Goal: Task Accomplishment & Management: Complete application form

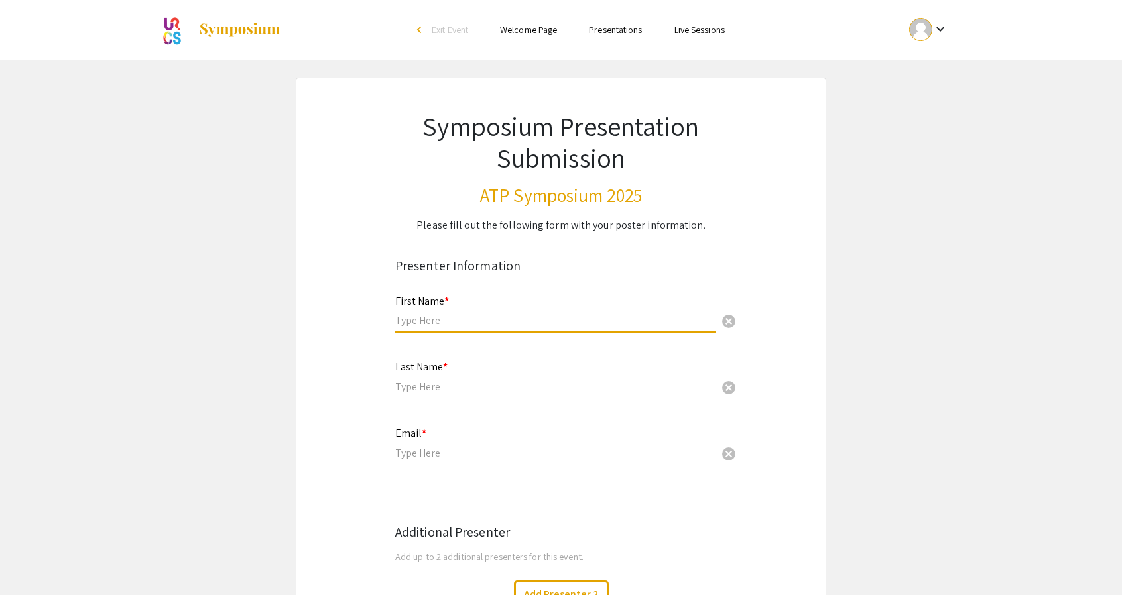
click at [523, 323] on input "text" at bounding box center [555, 321] width 320 height 14
click at [927, 21] on div at bounding box center [920, 29] width 23 height 23
click at [927, 21] on div at bounding box center [561, 297] width 1122 height 595
click at [927, 21] on div at bounding box center [920, 29] width 23 height 23
click at [927, 54] on button "My Account" at bounding box center [936, 66] width 82 height 32
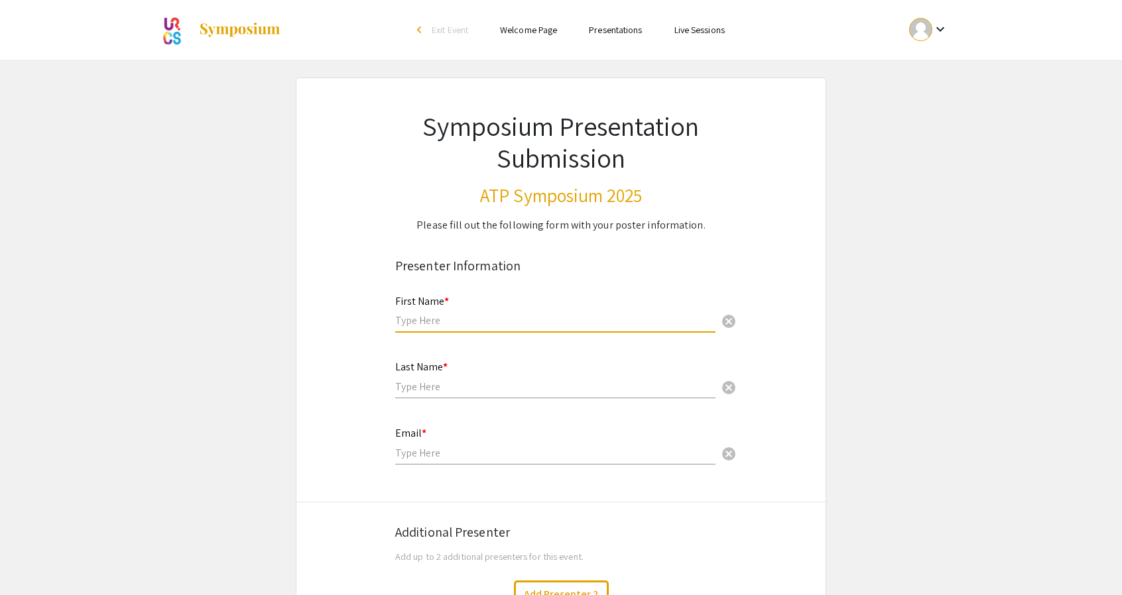
click at [489, 320] on input "text" at bounding box center [555, 321] width 320 height 14
type input "Jake"
click at [414, 384] on input "text" at bounding box center [555, 387] width 320 height 14
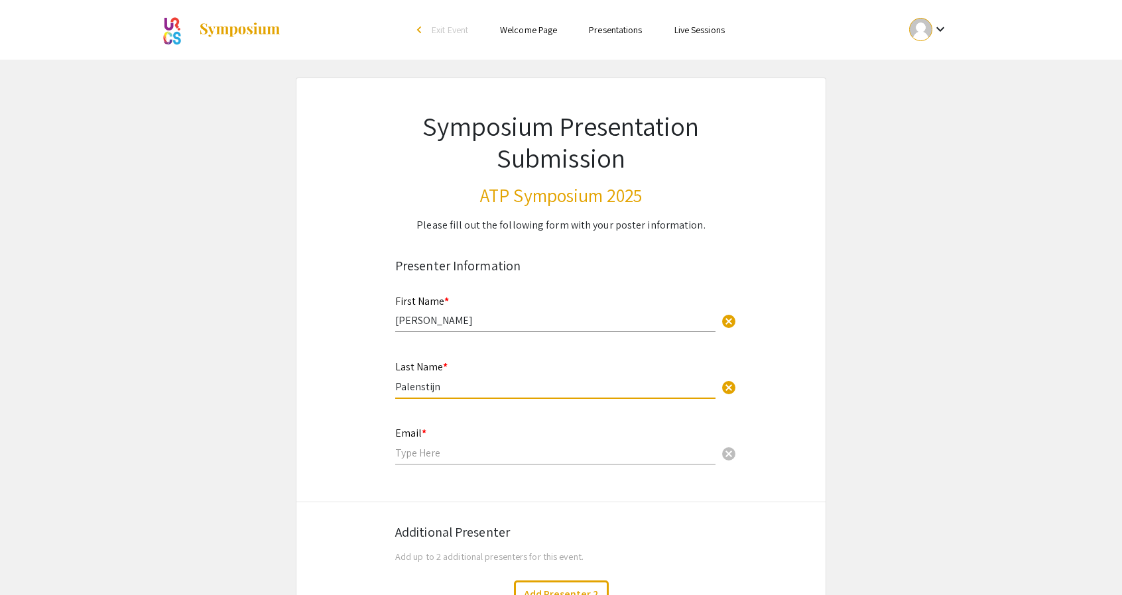
type input "Palenstijn"
click at [430, 453] on input "email" at bounding box center [555, 453] width 320 height 14
type input "jpalenstijn@student.bridgew.edu"
click at [449, 491] on app-form-preview-presenter-fields "First Name * Jake cancel This field is required. Last Name * Palenstijn cancel …" at bounding box center [560, 386] width 331 height 209
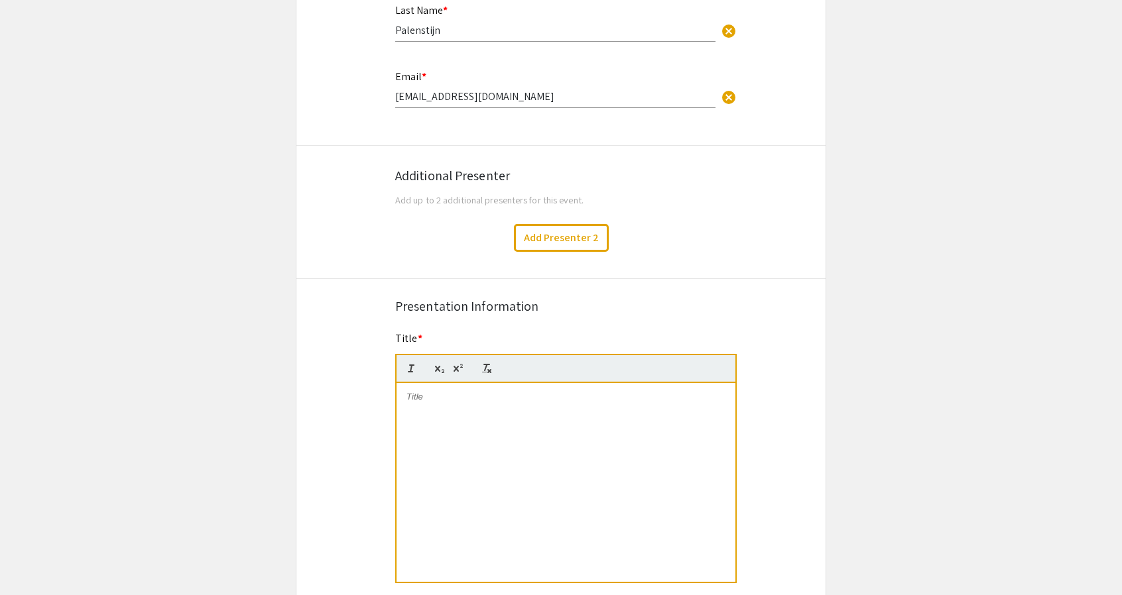
scroll to position [358, 0]
click at [430, 404] on div at bounding box center [565, 481] width 339 height 199
click at [416, 395] on p at bounding box center [565, 396] width 319 height 12
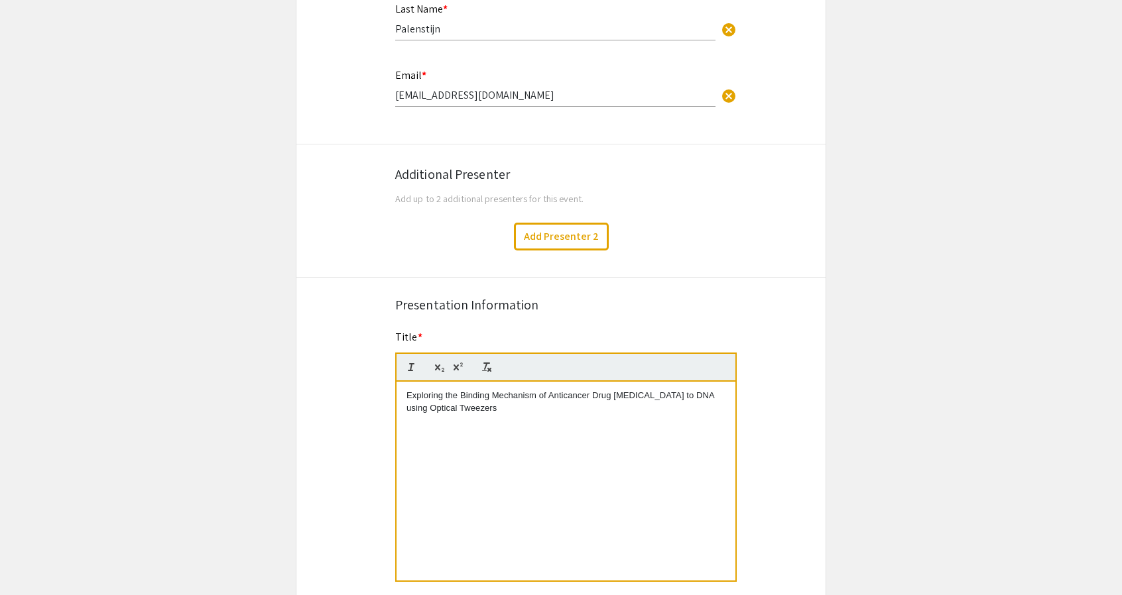
scroll to position [0, 0]
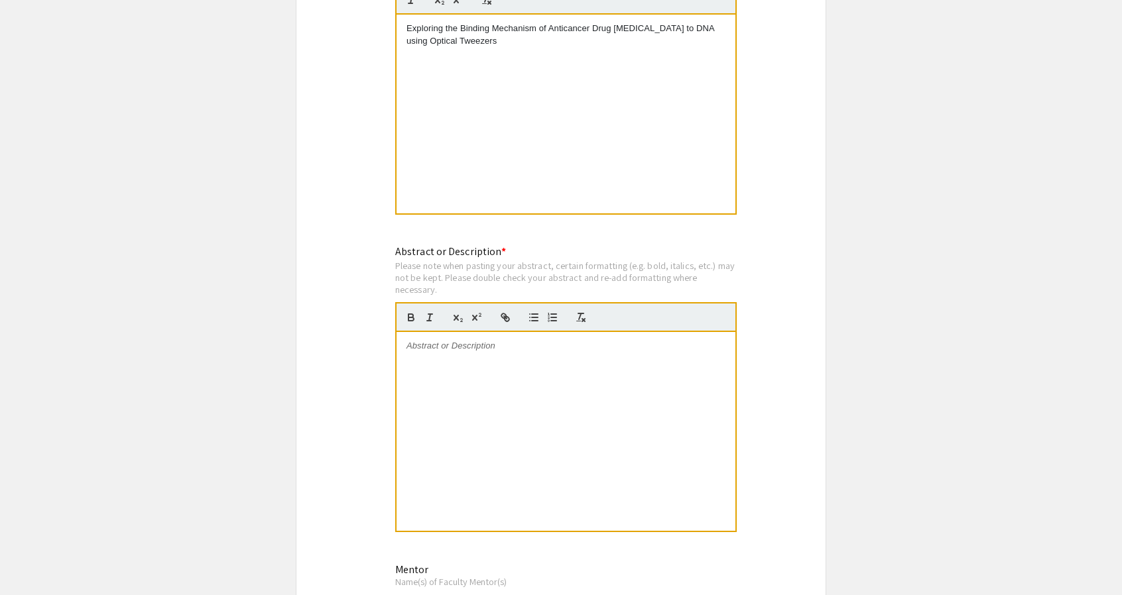
scroll to position [726, 0]
click at [456, 361] on div at bounding box center [565, 430] width 339 height 199
click at [453, 350] on p at bounding box center [565, 345] width 319 height 12
paste div
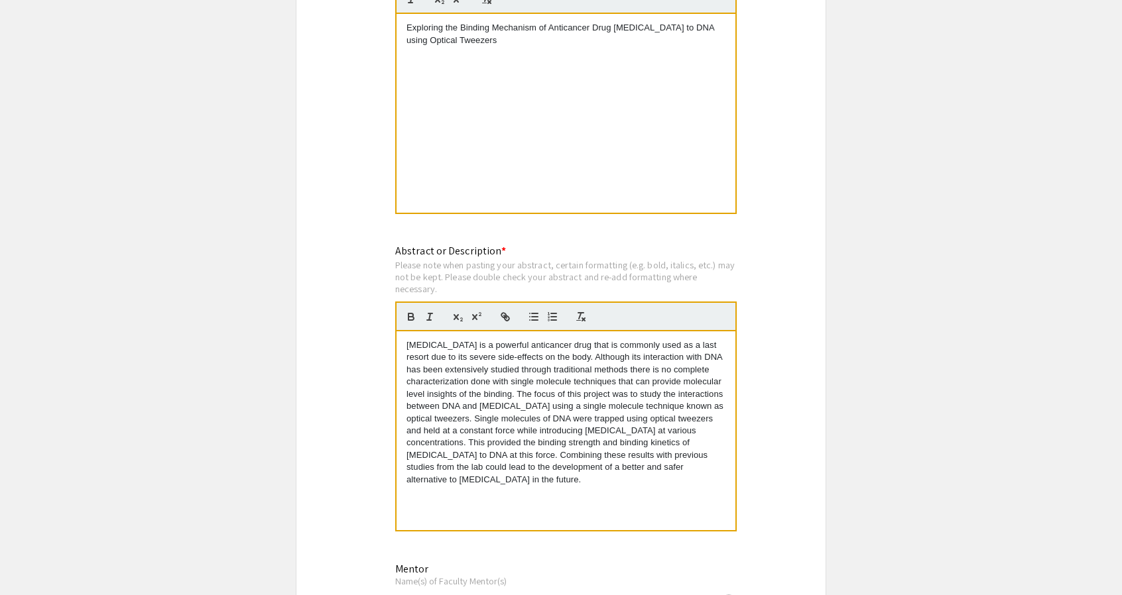
click at [359, 362] on div "Symposium Presentation Submission ATP Symposium 2025 Please fill out the follow…" at bounding box center [561, 393] width 530 height 2083
click at [255, 404] on app-submissions "Symposium Presentation Submission ATP Symposium 2025 Please fill out the follow…" at bounding box center [561, 393] width 1122 height 2083
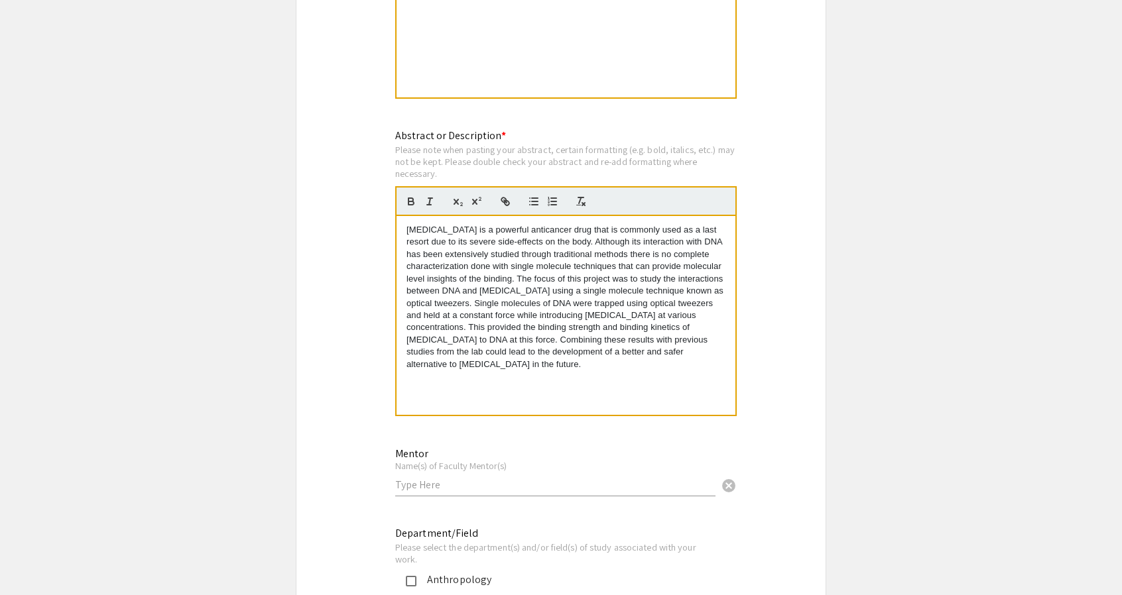
scroll to position [868, 0]
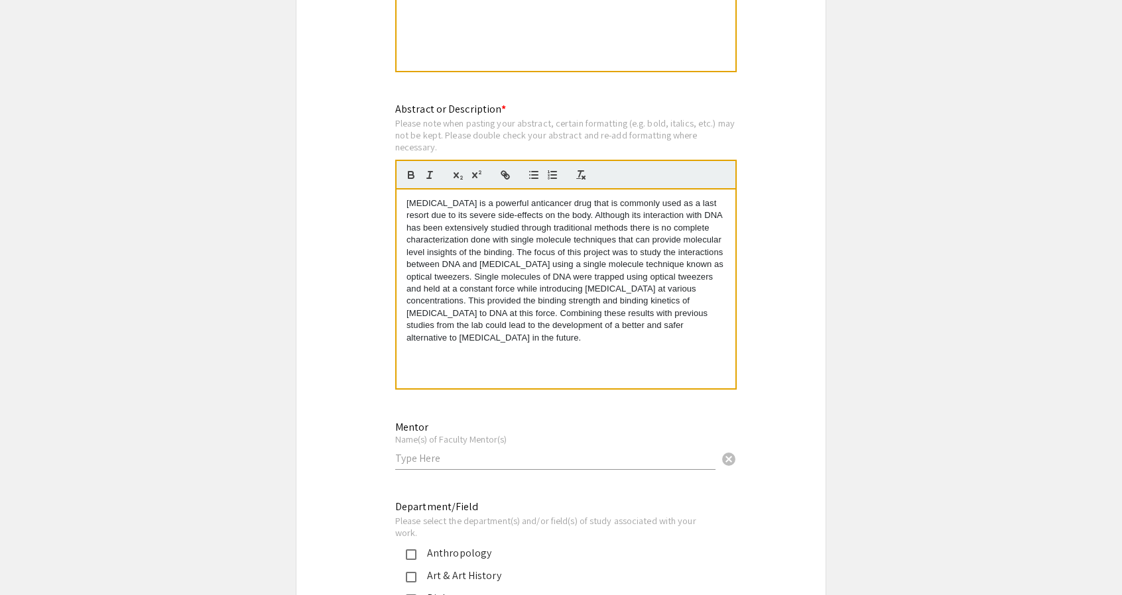
click at [683, 302] on p "Doxorubicin is a powerful anticancer drug that is commonly used as a last resor…" at bounding box center [565, 271] width 319 height 146
click at [841, 352] on app-submissions "Symposium Presentation Submission ATP Symposium 2025 Please fill out the follow…" at bounding box center [561, 251] width 1122 height 2083
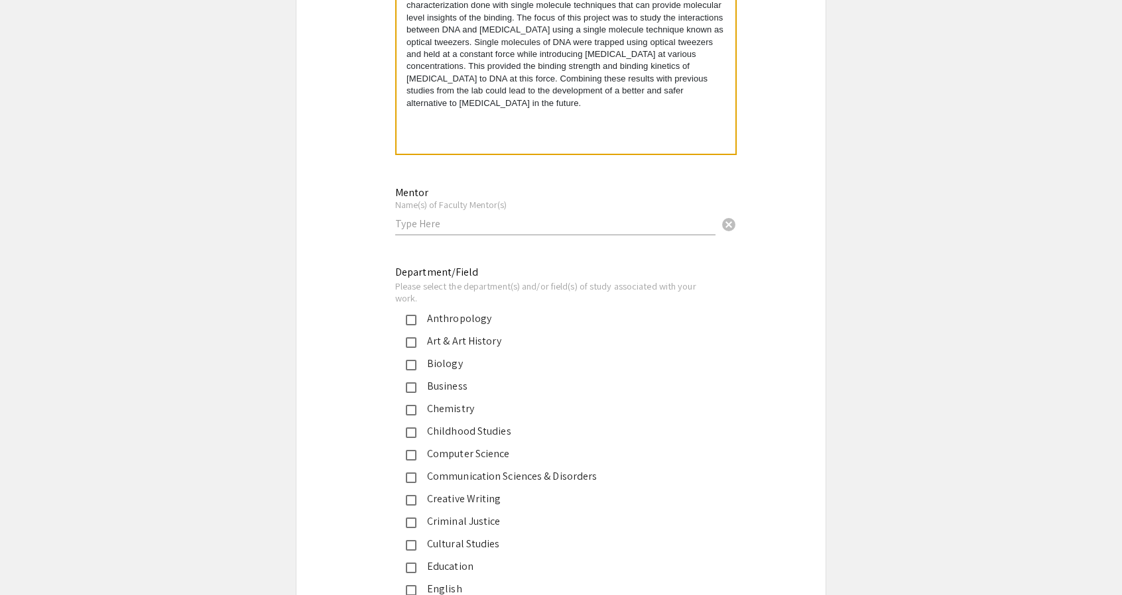
scroll to position [1103, 0]
click at [483, 230] on input "text" at bounding box center [555, 223] width 320 height 14
click at [435, 223] on input "Dr. Thaya Paramanathan" at bounding box center [555, 223] width 320 height 14
paste input "paran"
click at [332, 241] on div "Symposium Presentation Submission ATP Symposium 2025 Please fill out the follow…" at bounding box center [561, 16] width 530 height 2083
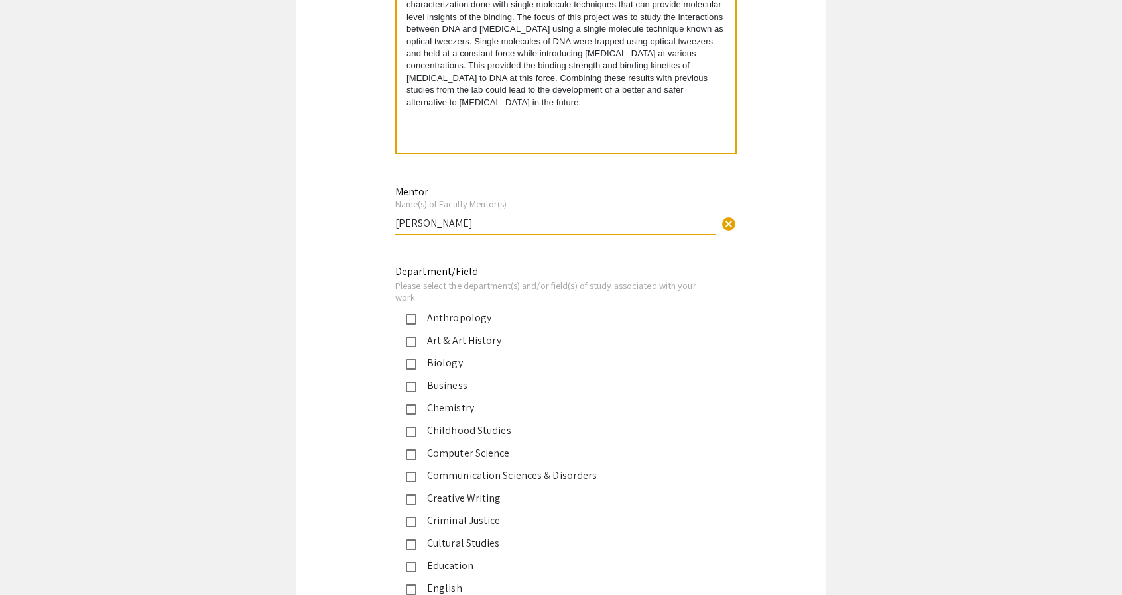
drag, startPoint x: 538, startPoint y: 222, endPoint x: 465, endPoint y: 219, distance: 73.0
click at [465, 219] on input "Dr. Thayaparan Paramanathan" at bounding box center [555, 223] width 320 height 14
paste input "a"
click at [469, 225] on input "Dr. Thayaparan a Paramanathan" at bounding box center [555, 223] width 320 height 14
type input "Dr. Thayaparan Paramanathan"
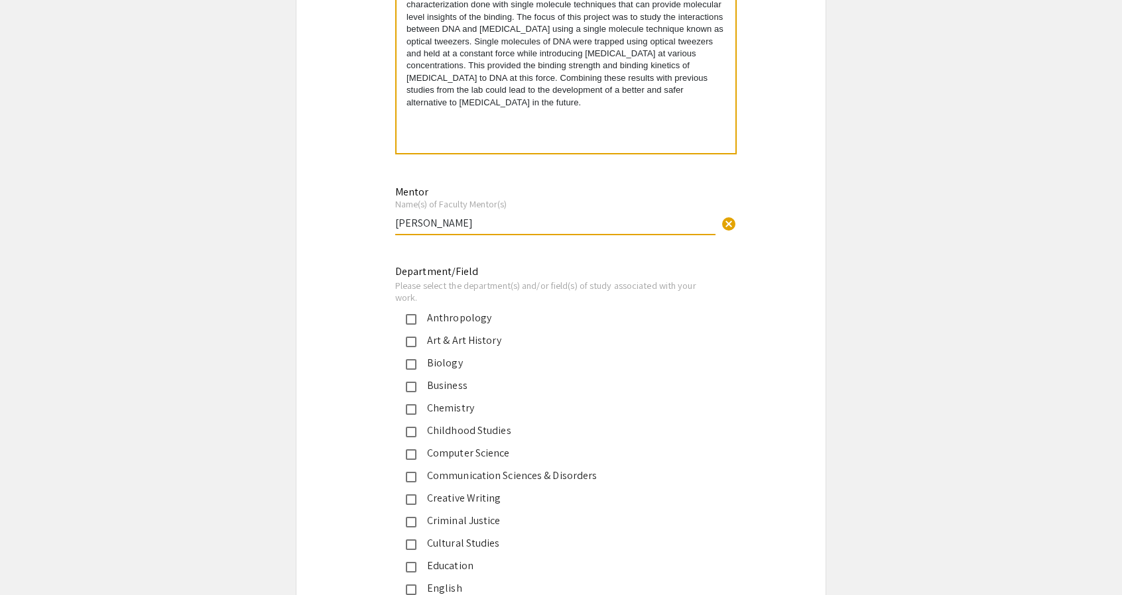
click at [335, 255] on div "Symposium Presentation Submission ATP Symposium 2025 Please fill out the follow…" at bounding box center [561, 16] width 530 height 2083
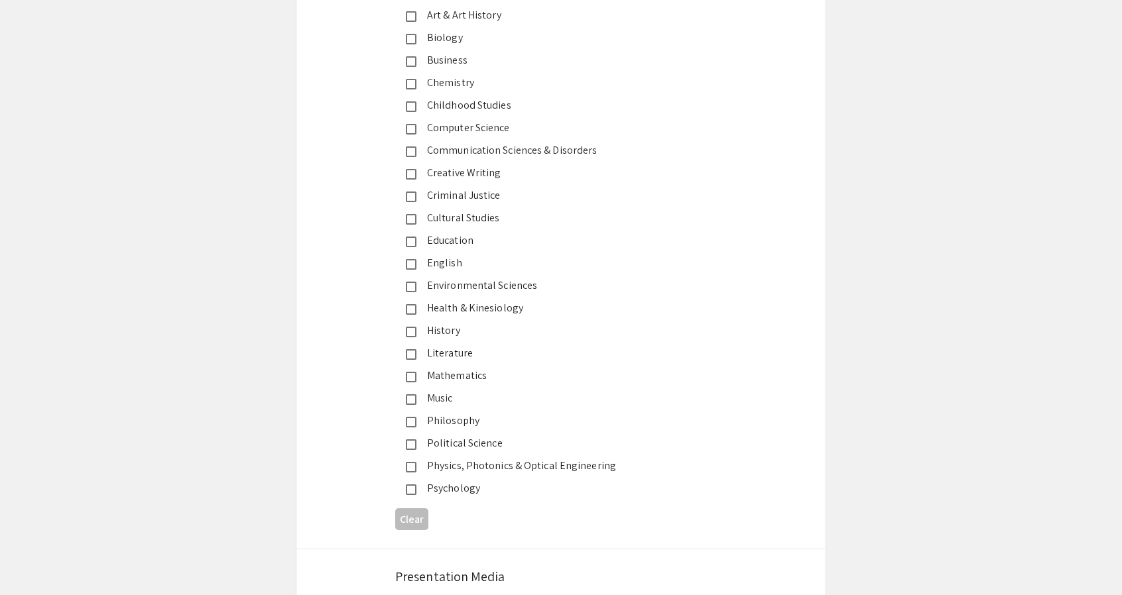
scroll to position [1429, 0]
click at [417, 467] on div "Physics, Photonics & Optical Engineering" at bounding box center [555, 465] width 278 height 16
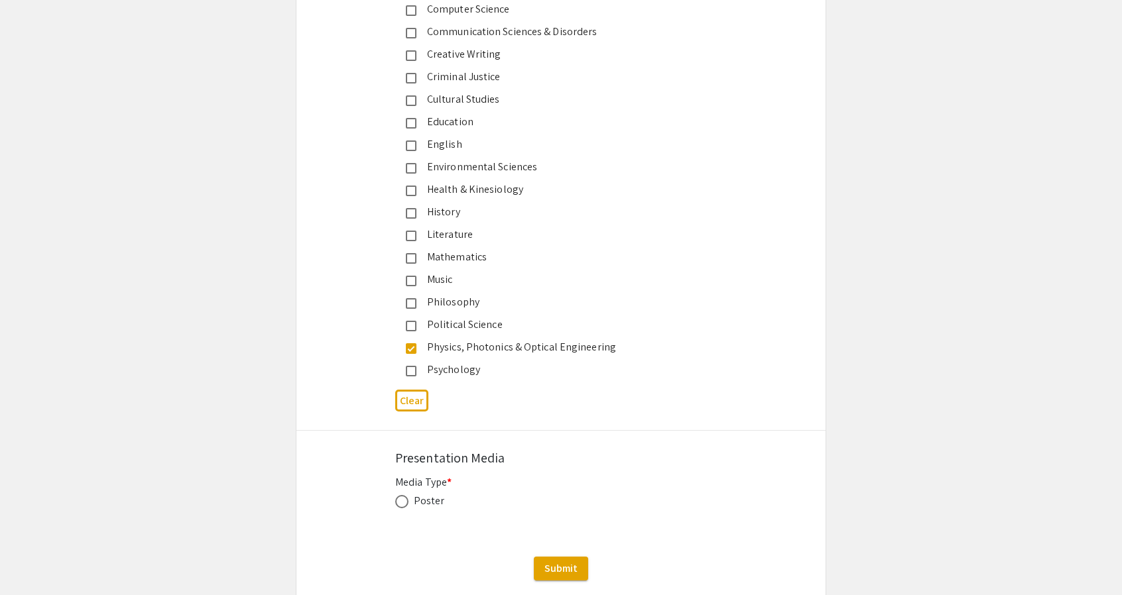
scroll to position [1636, 0]
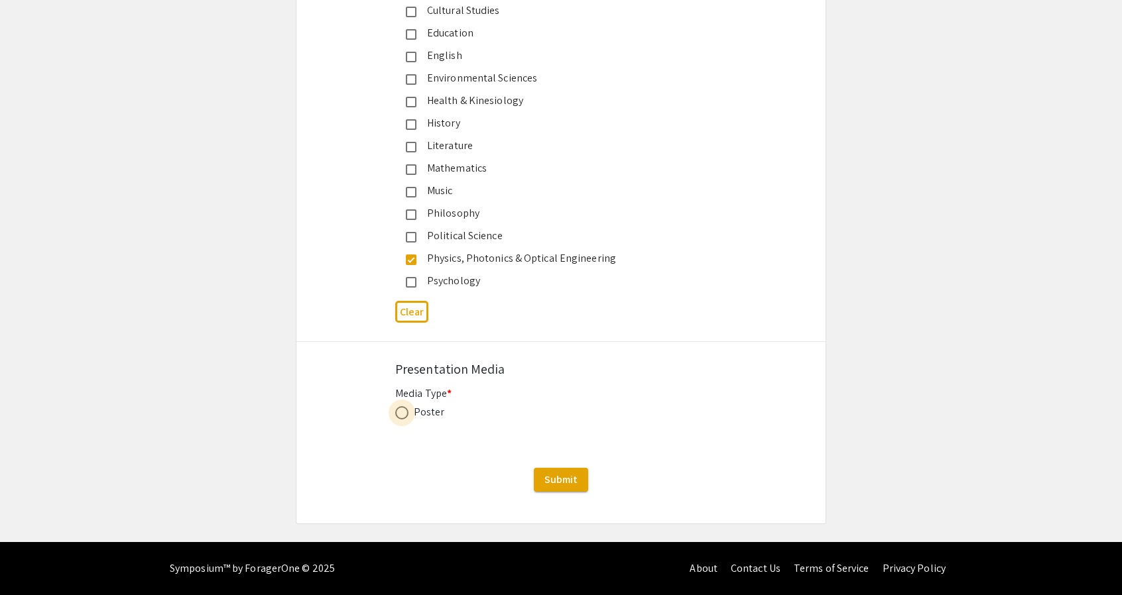
click at [399, 416] on span at bounding box center [401, 412] width 13 height 13
click at [399, 416] on input "radio" at bounding box center [401, 412] width 13 height 13
radio input "true"
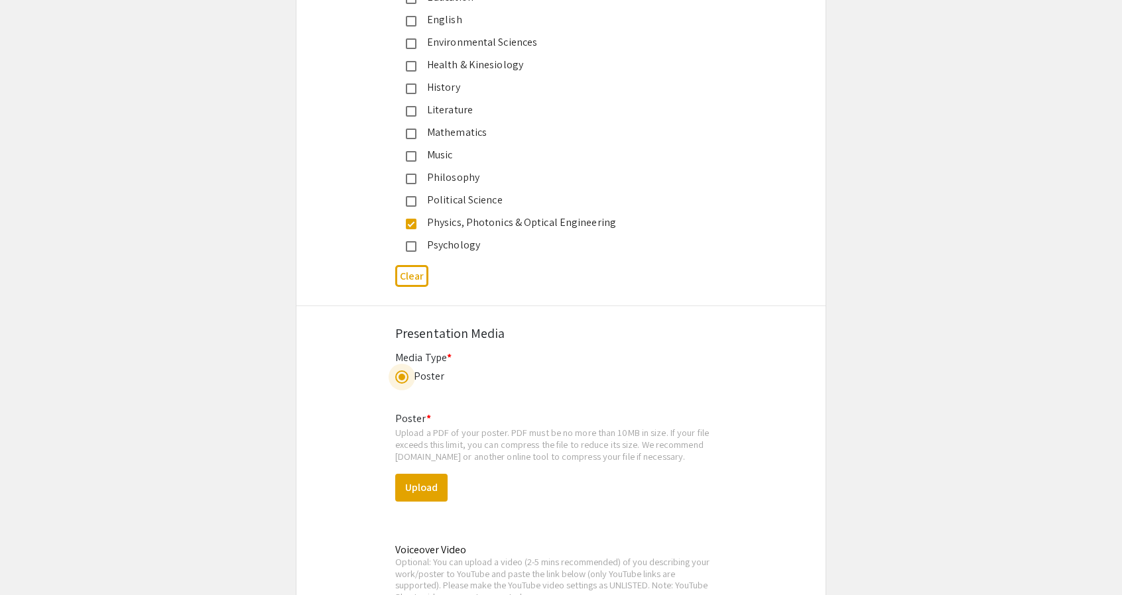
scroll to position [1890, 0]
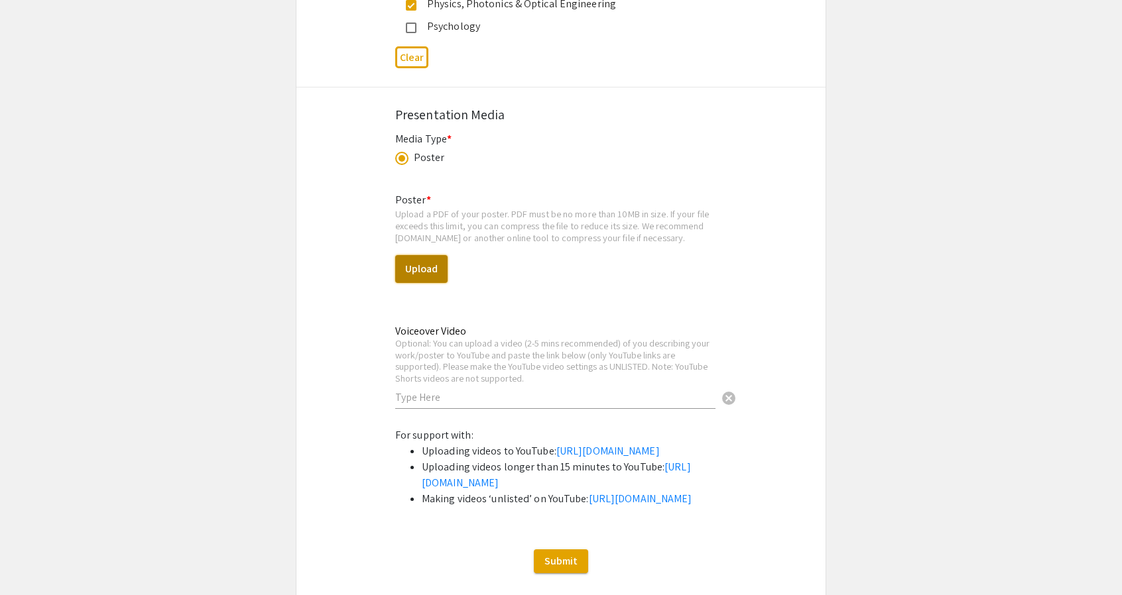
click at [420, 268] on button "Upload" at bounding box center [421, 269] width 52 height 28
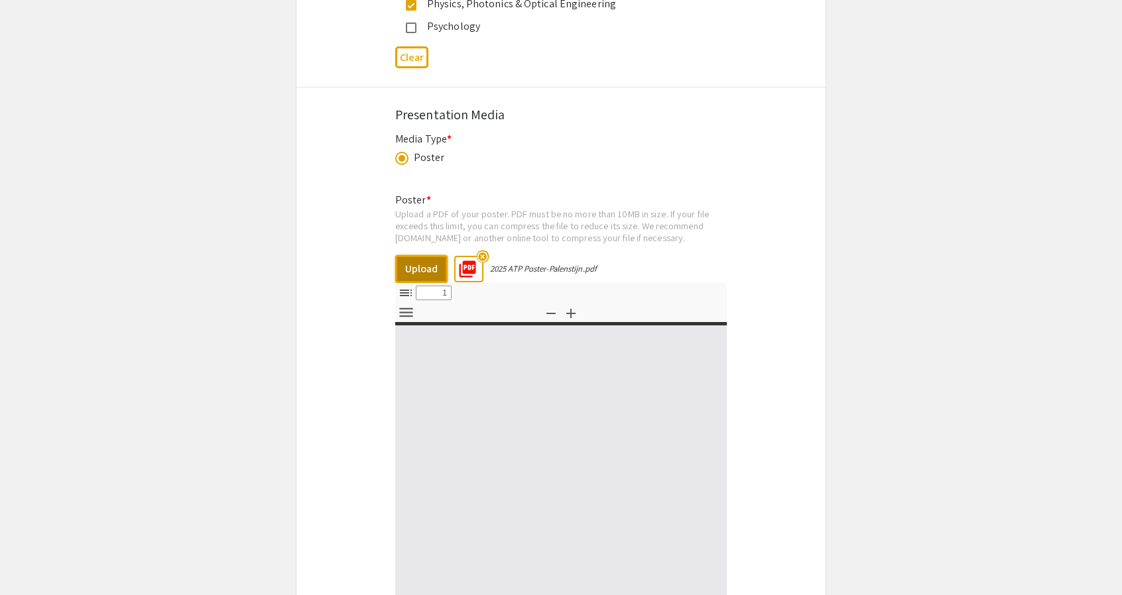
select select "custom"
type input "0"
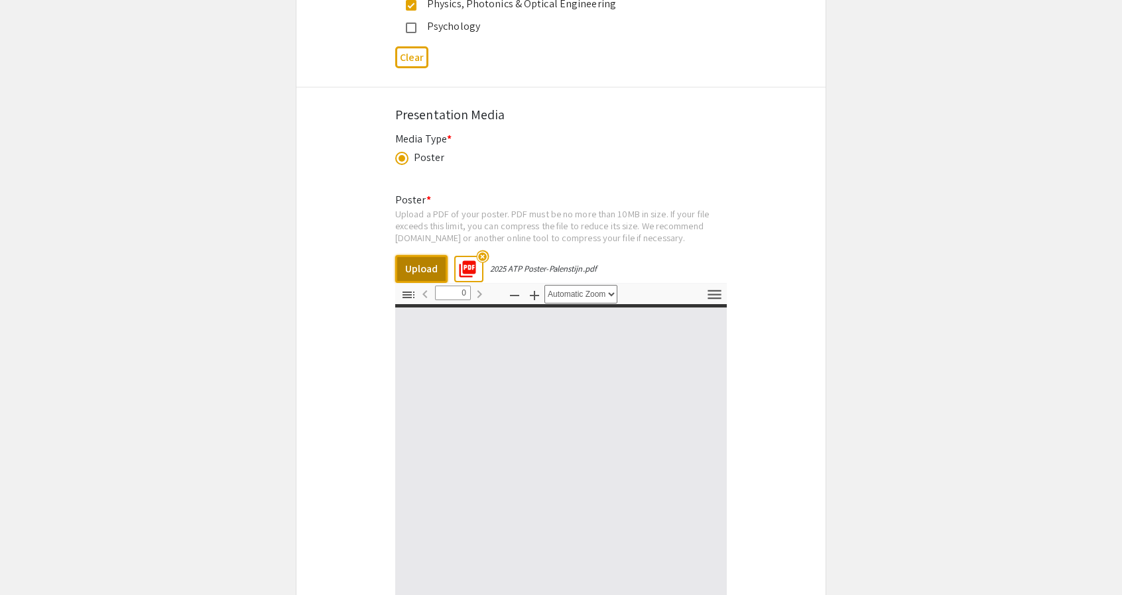
select select "custom"
type input "1"
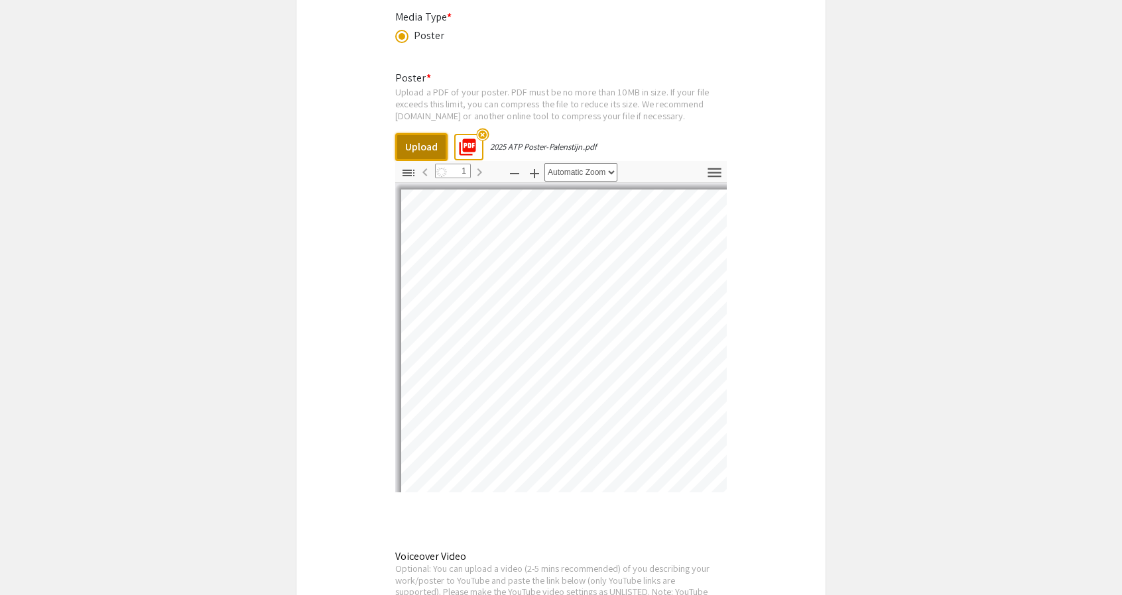
scroll to position [2014, 0]
select select "auto"
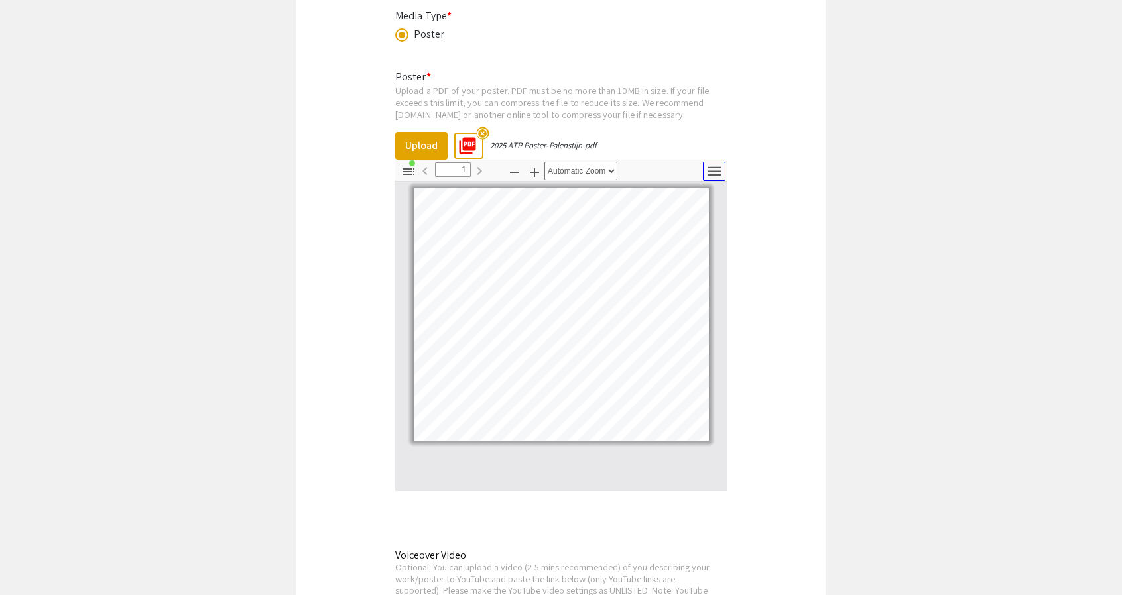
click at [722, 171] on icon "button" at bounding box center [714, 171] width 18 height 18
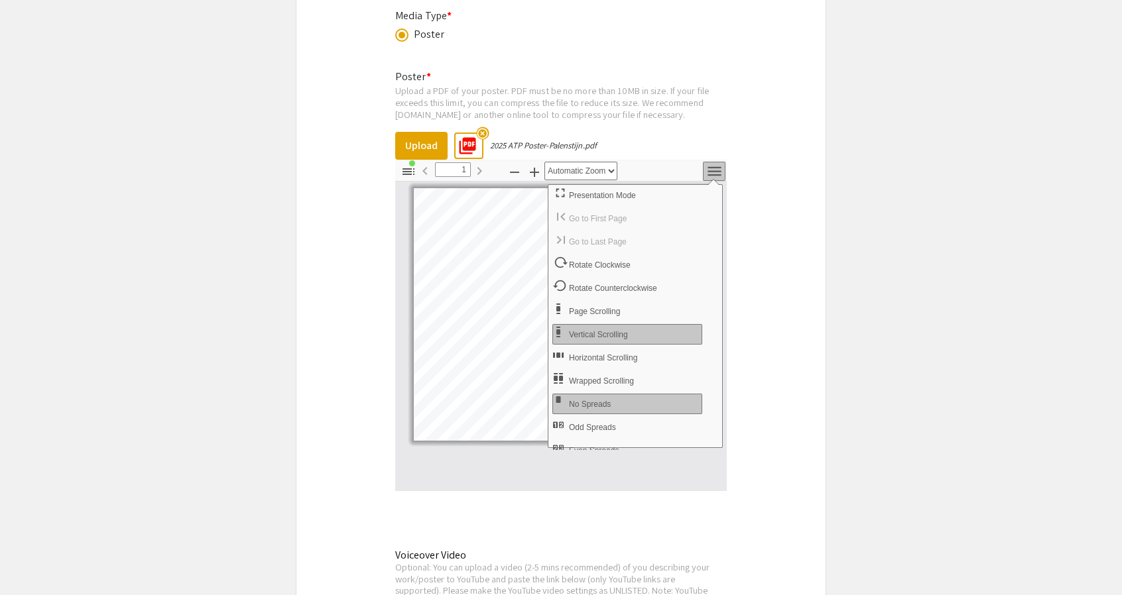
scroll to position [8, 0]
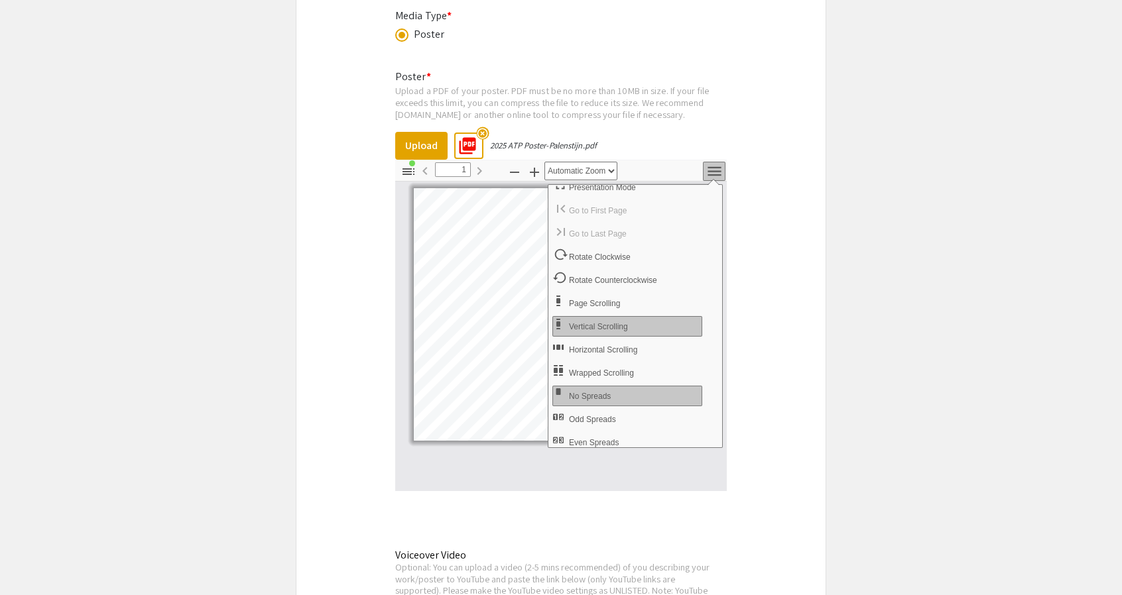
click at [711, 178] on icon "button" at bounding box center [714, 171] width 18 height 18
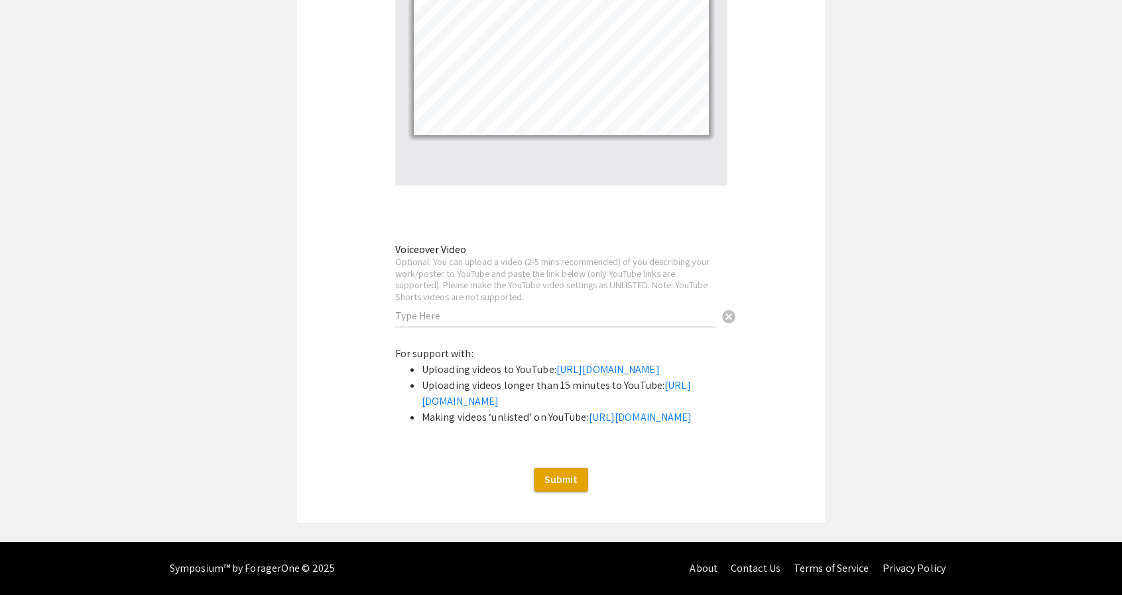
scroll to position [2399, 0]
click at [585, 486] on button "Submit" at bounding box center [561, 480] width 54 height 24
